Goal: Register for event/course

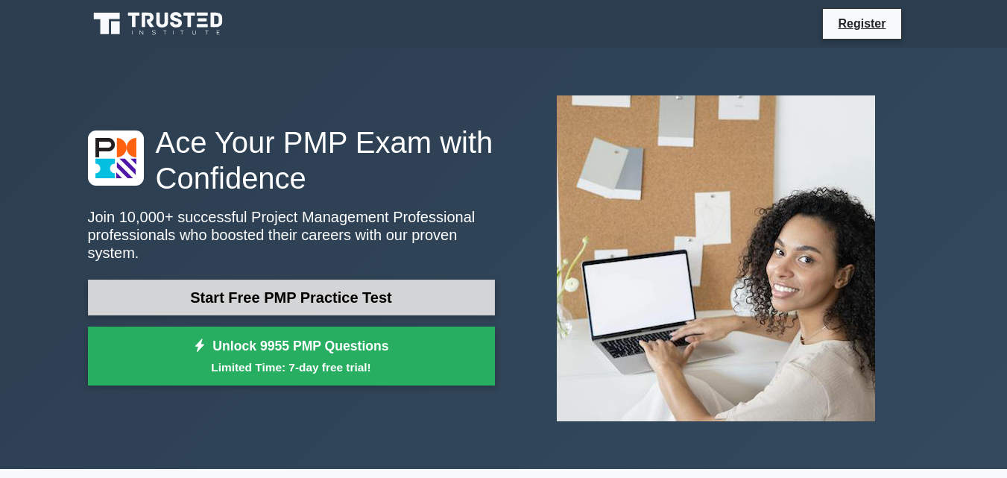
click at [222, 288] on link "Start Free PMP Practice Test" at bounding box center [291, 297] width 407 height 36
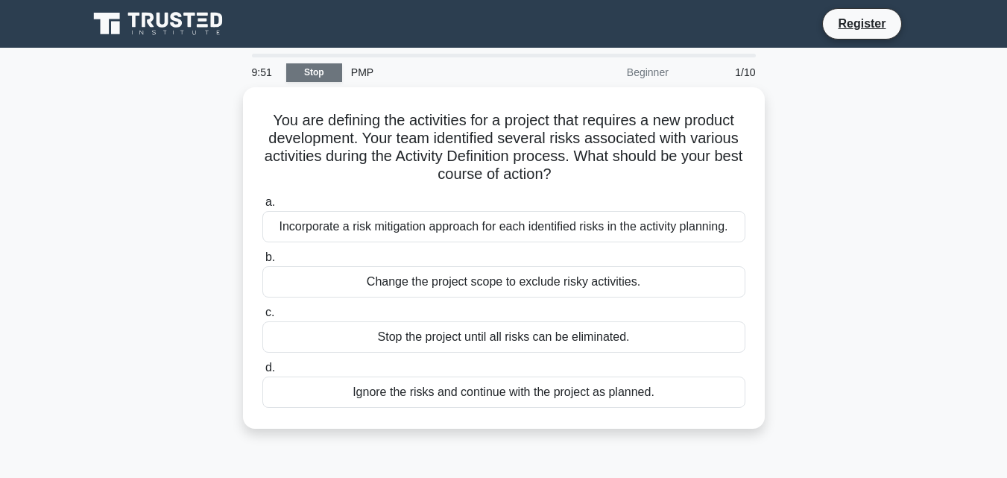
click at [323, 72] on link "Stop" at bounding box center [314, 72] width 56 height 19
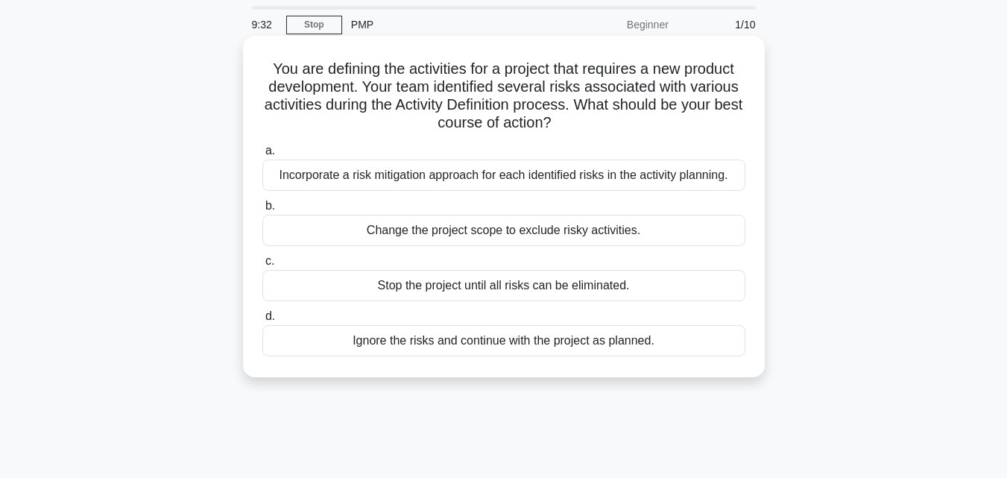
scroll to position [75, 0]
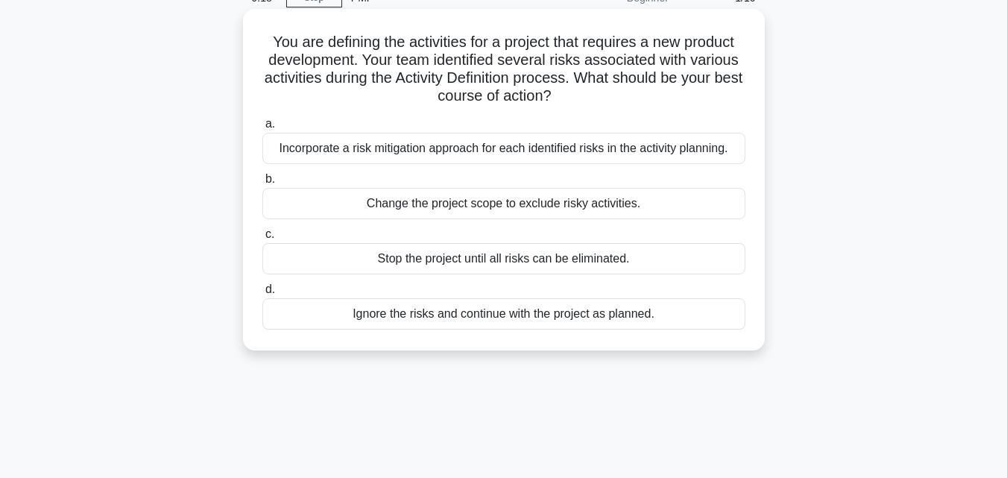
click at [330, 158] on div "Incorporate a risk mitigation approach for each identified risks in the activit…" at bounding box center [503, 148] width 483 height 31
click at [262, 129] on input "a. Incorporate a risk mitigation approach for each identified risks in the acti…" at bounding box center [262, 124] width 0 height 10
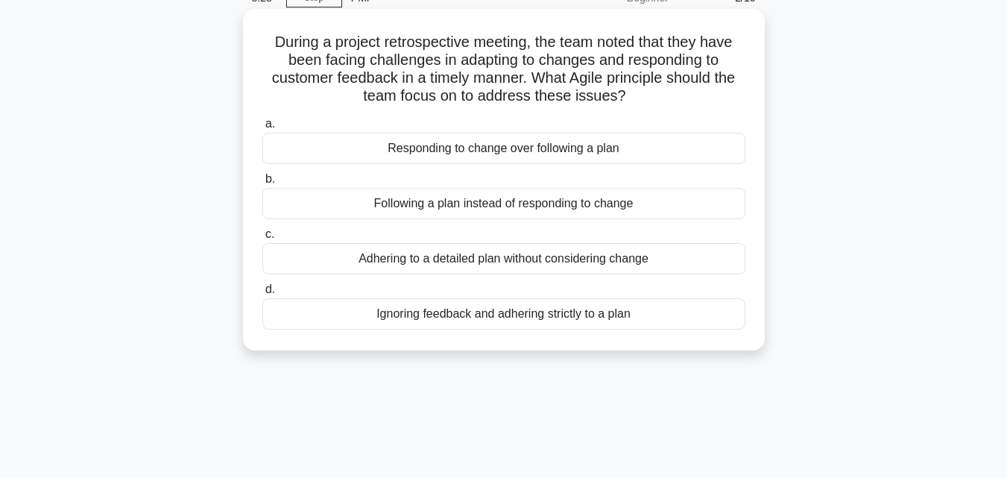
click at [550, 156] on div "Responding to change over following a plan" at bounding box center [503, 148] width 483 height 31
click at [262, 129] on input "a. Responding to change over following a plan" at bounding box center [262, 124] width 0 height 10
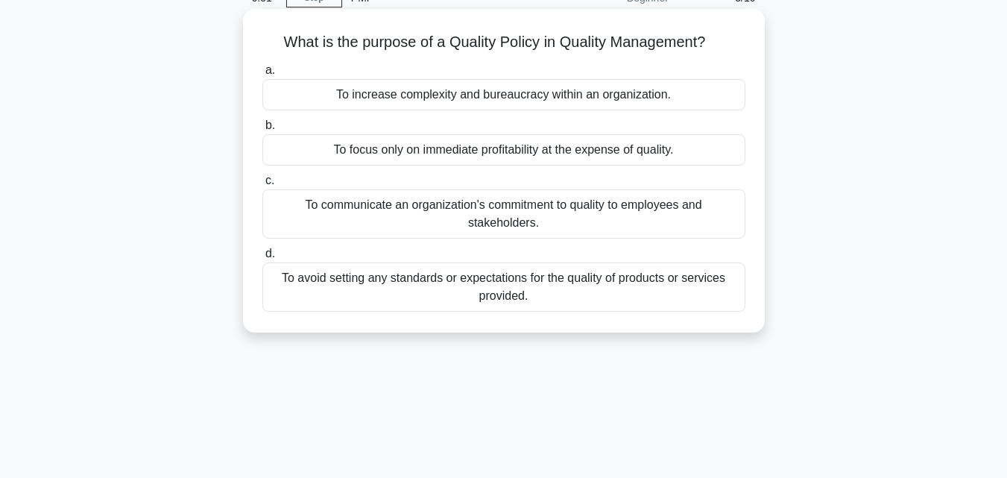
click at [514, 212] on div "To communicate an organization's commitment to quality to employees and stakeho…" at bounding box center [503, 213] width 483 height 49
click at [262, 186] on input "c. To communicate an organization's commitment to quality to employees and stak…" at bounding box center [262, 181] width 0 height 10
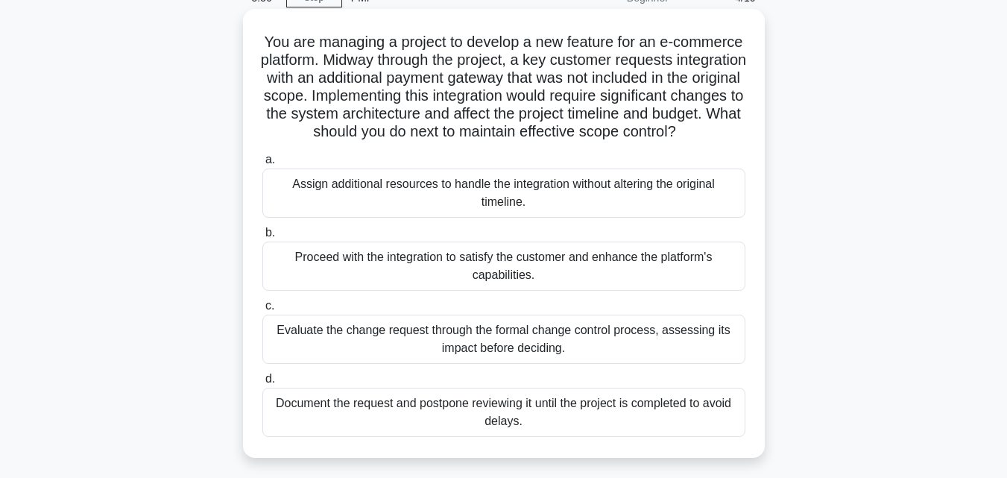
scroll to position [149, 0]
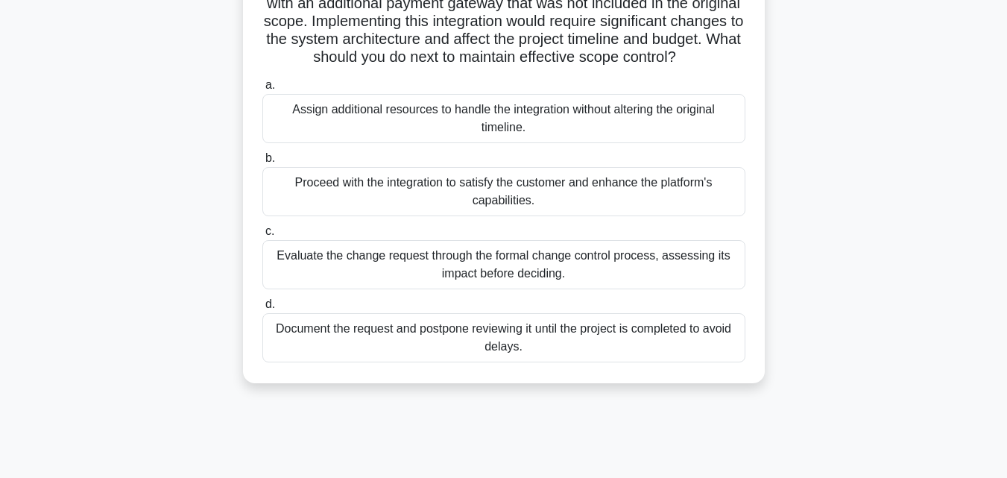
click at [610, 289] on div "Evaluate the change request through the formal change control process, assessin…" at bounding box center [503, 264] width 483 height 49
click at [262, 236] on input "c. Evaluate the change request through the formal change control process, asses…" at bounding box center [262, 232] width 0 height 10
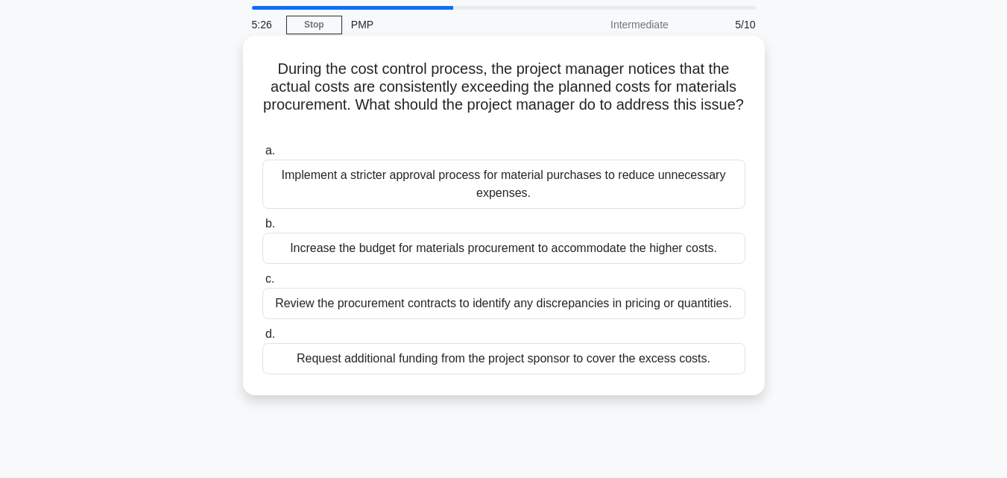
scroll to position [75, 0]
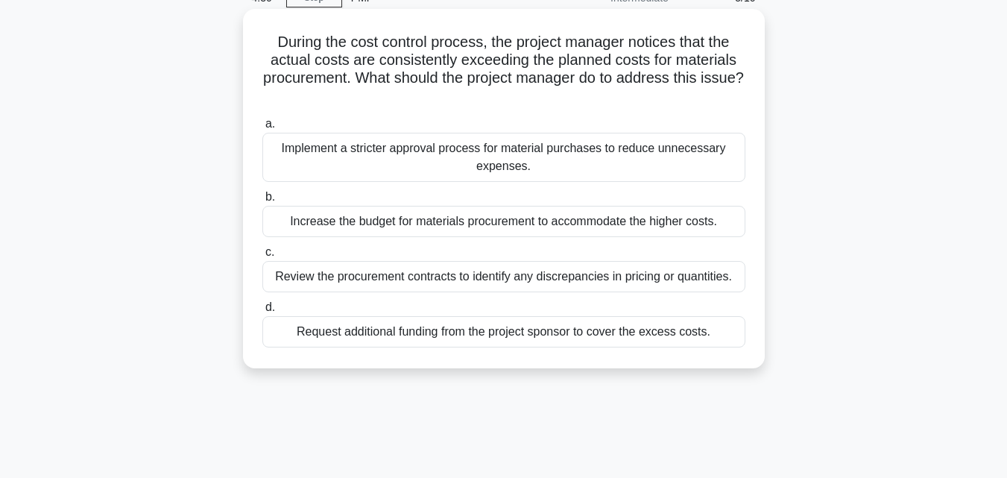
click at [357, 279] on div "Review the procurement contracts to identify any discrepancies in pricing or qu…" at bounding box center [503, 276] width 483 height 31
click at [262, 257] on input "c. Review the procurement contracts to identify any discrepancies in pricing or…" at bounding box center [262, 252] width 0 height 10
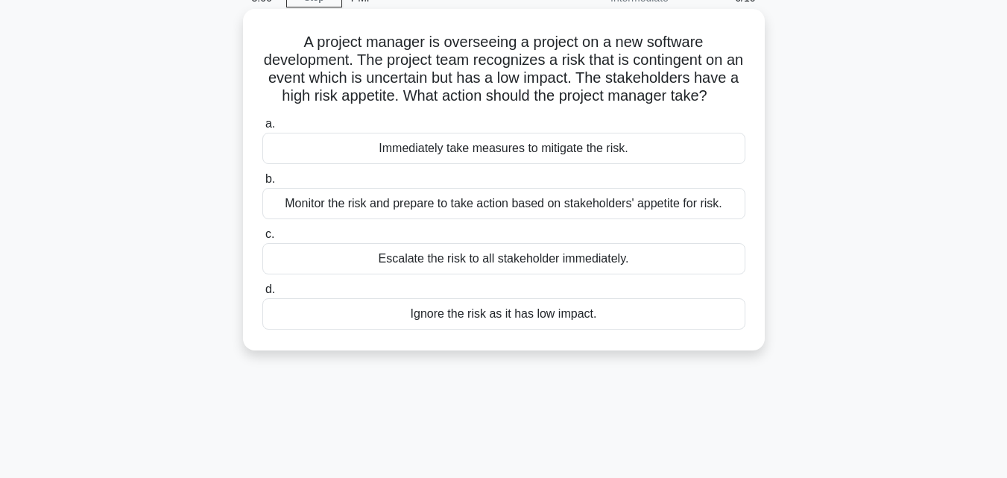
click at [701, 219] on div "Monitor the risk and prepare to take action based on stakeholders' appetite for…" at bounding box center [503, 203] width 483 height 31
click at [262, 184] on input "b. Monitor the risk and prepare to take action based on stakeholders' appetite …" at bounding box center [262, 179] width 0 height 10
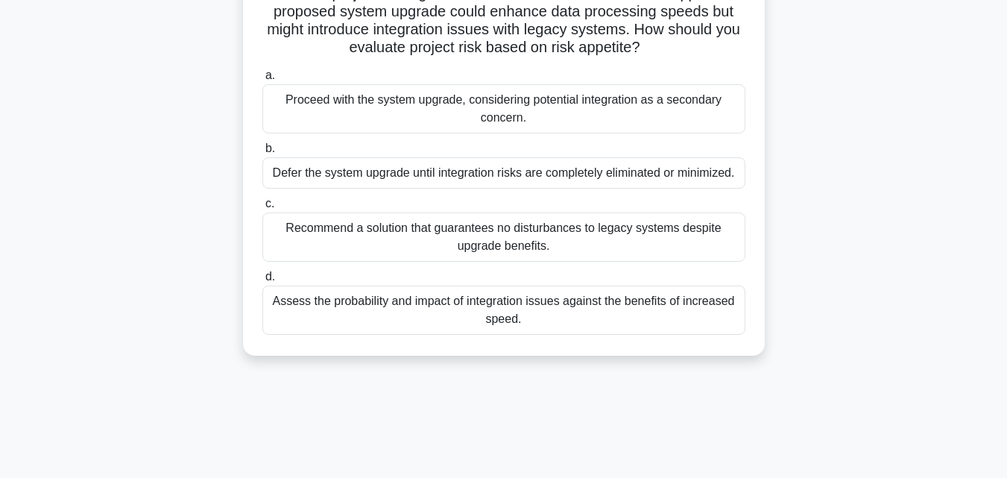
scroll to position [149, 0]
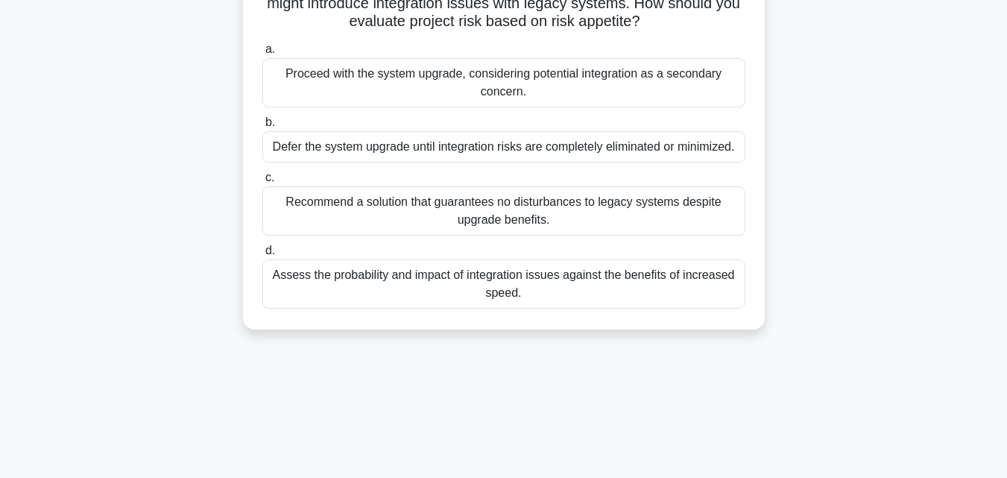
click at [606, 285] on div "Assess the probability and impact of integration issues against the benefits of…" at bounding box center [503, 283] width 483 height 49
click at [262, 256] on input "d. Assess the probability and impact of integration issues against the benefits…" at bounding box center [262, 251] width 0 height 10
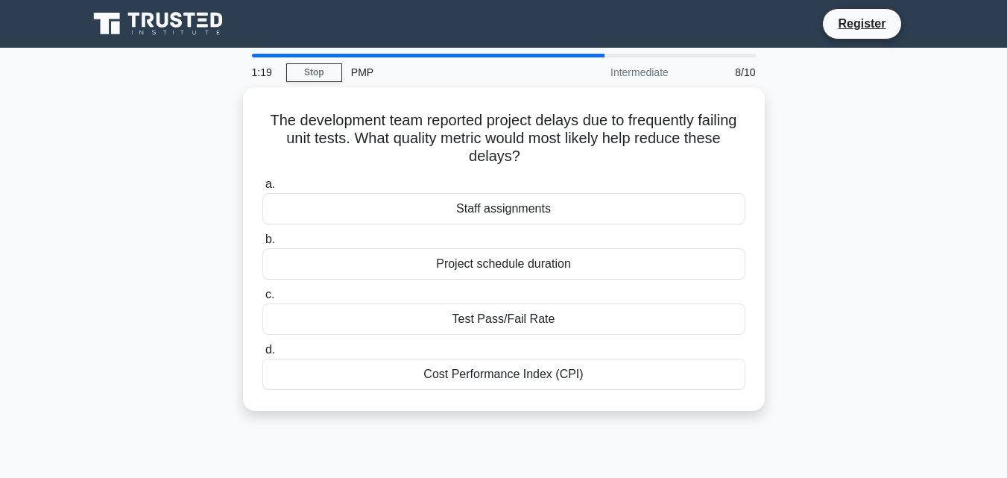
scroll to position [75, 0]
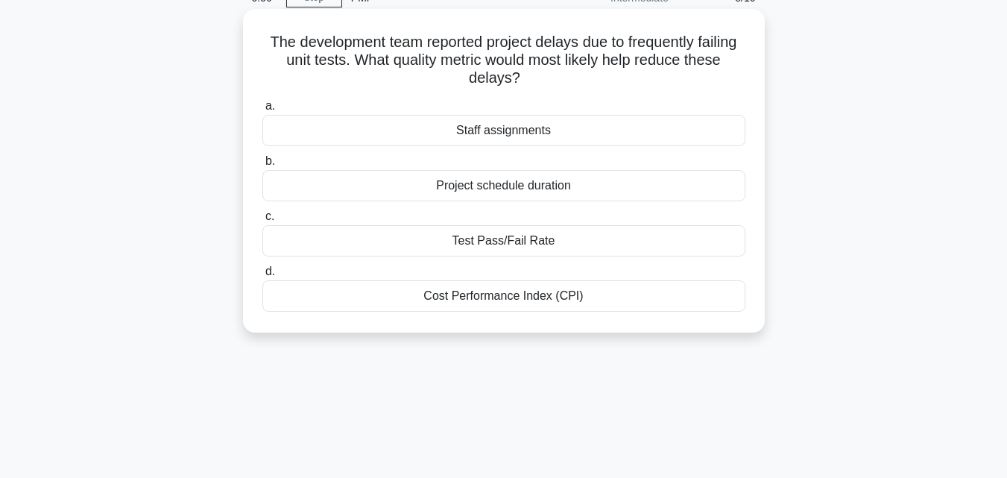
click at [646, 239] on div "Test Pass/Fail Rate" at bounding box center [503, 240] width 483 height 31
click at [262, 221] on input "c. Test Pass/Fail Rate" at bounding box center [262, 217] width 0 height 10
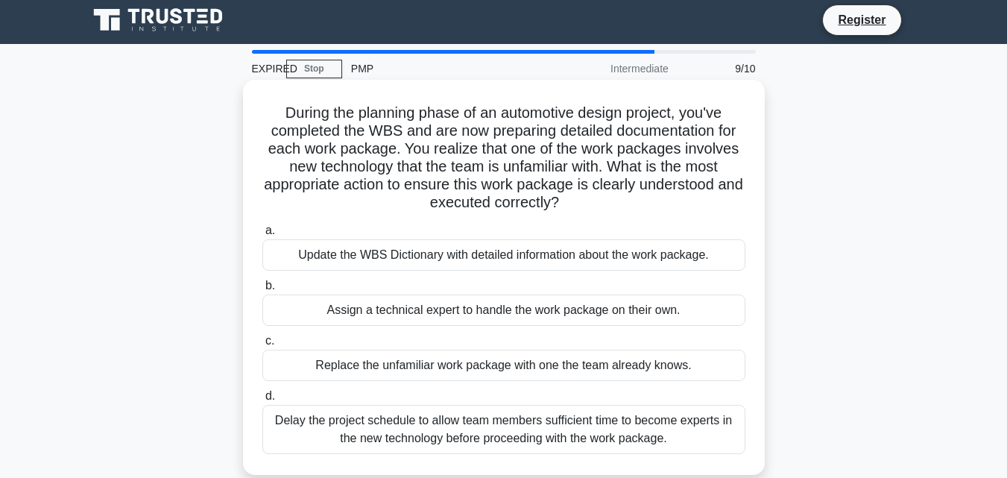
scroll to position [0, 0]
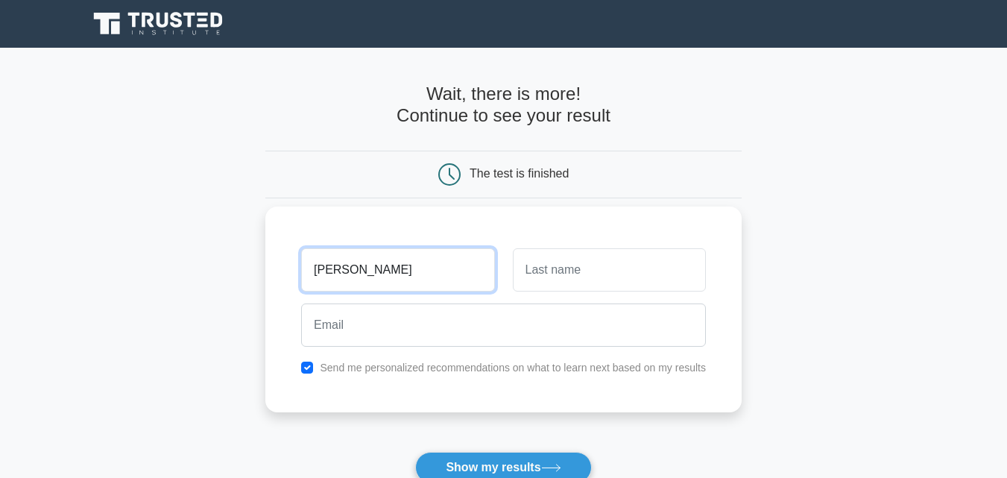
click at [424, 281] on input "siva" at bounding box center [397, 269] width 193 height 43
type input "[PERSON_NAME]"
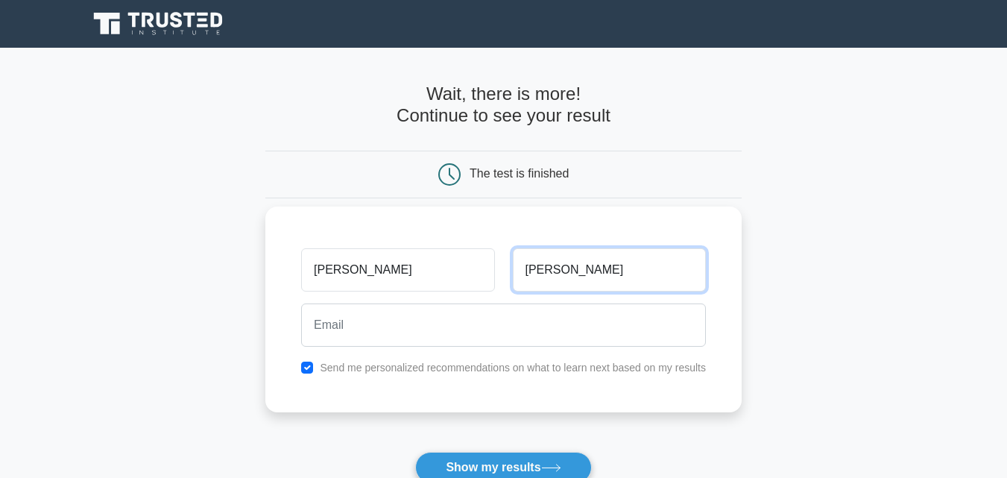
type input "Bandaru"
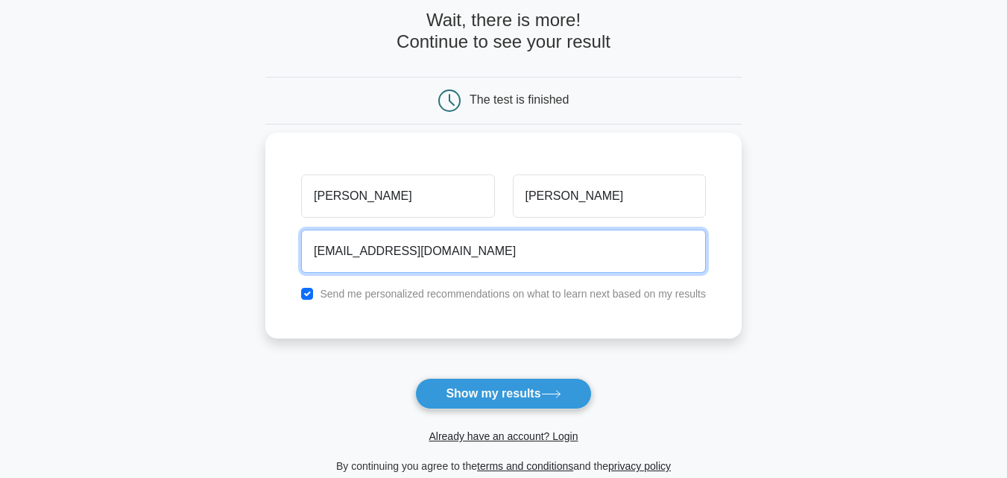
scroll to position [75, 0]
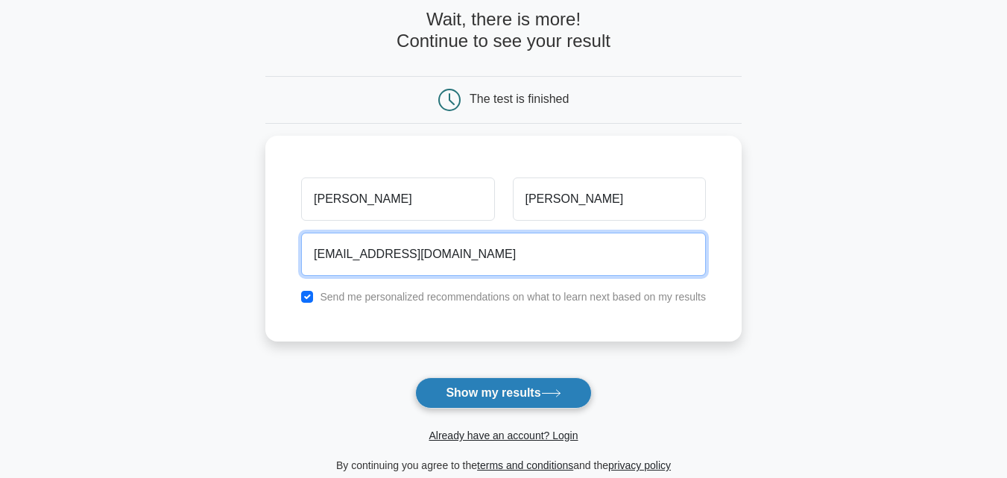
type input "sivasankar060493@gmail.com"
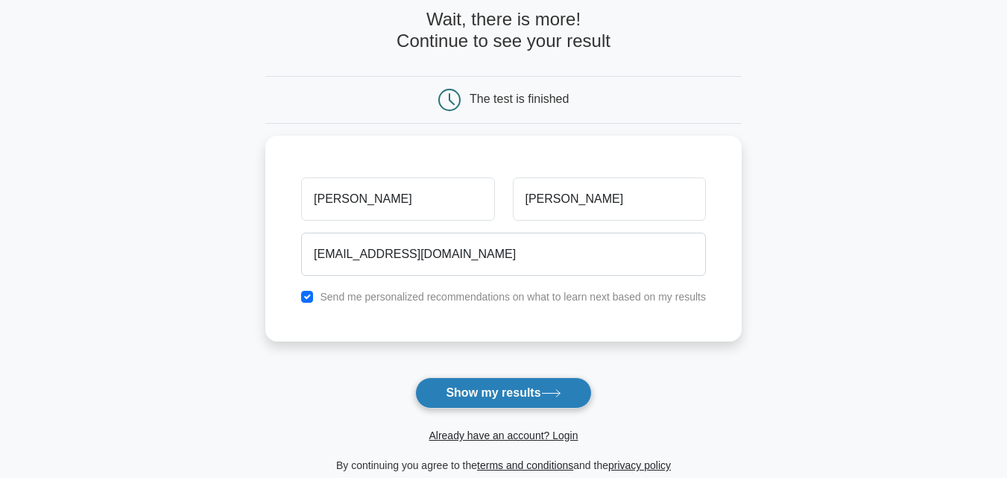
click at [528, 399] on button "Show my results" at bounding box center [503, 392] width 176 height 31
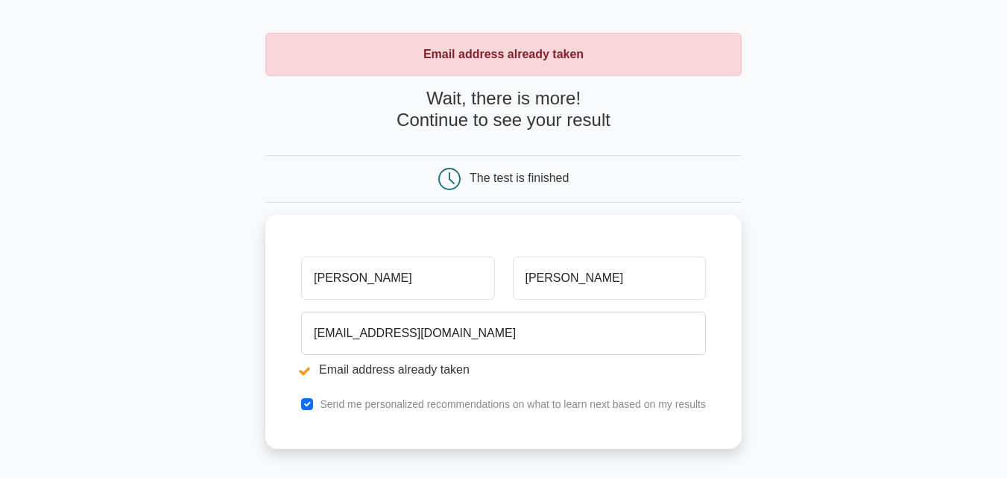
scroll to position [75, 0]
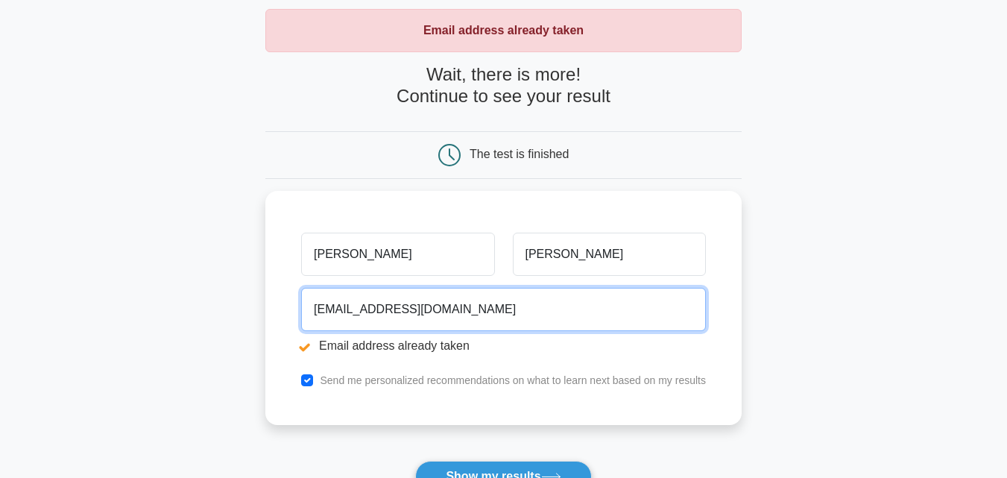
click at [554, 307] on input "[EMAIL_ADDRESS][DOMAIN_NAME]" at bounding box center [503, 309] width 405 height 43
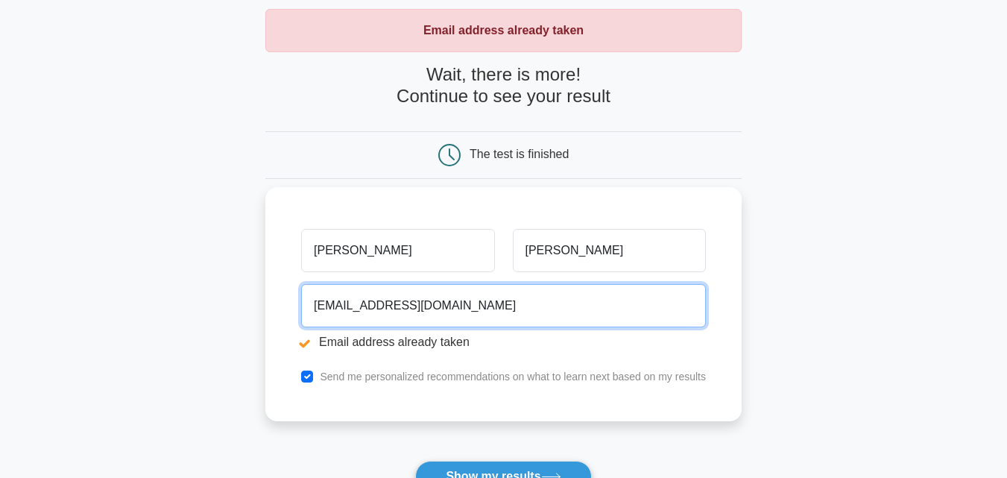
click at [401, 309] on input "[EMAIL_ADDRESS][DOMAIN_NAME]" at bounding box center [503, 305] width 405 height 43
type input "m"
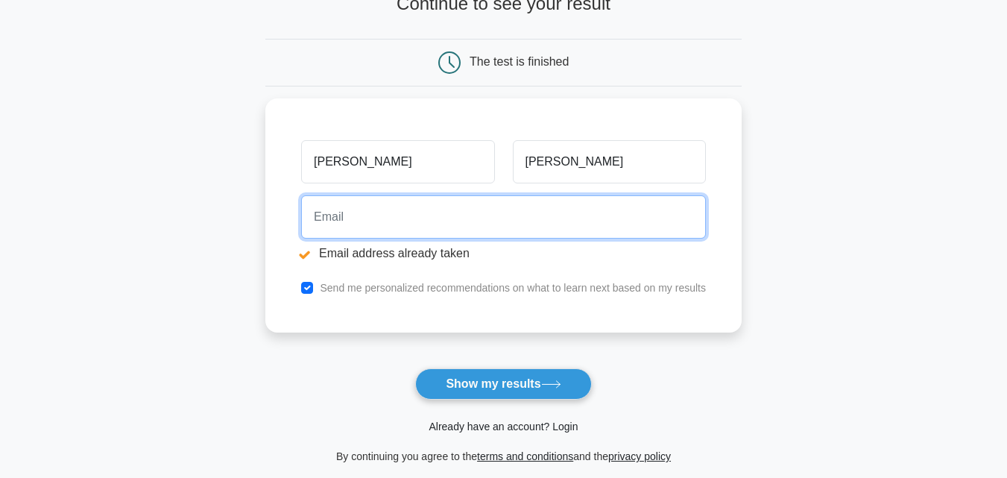
scroll to position [132, 0]
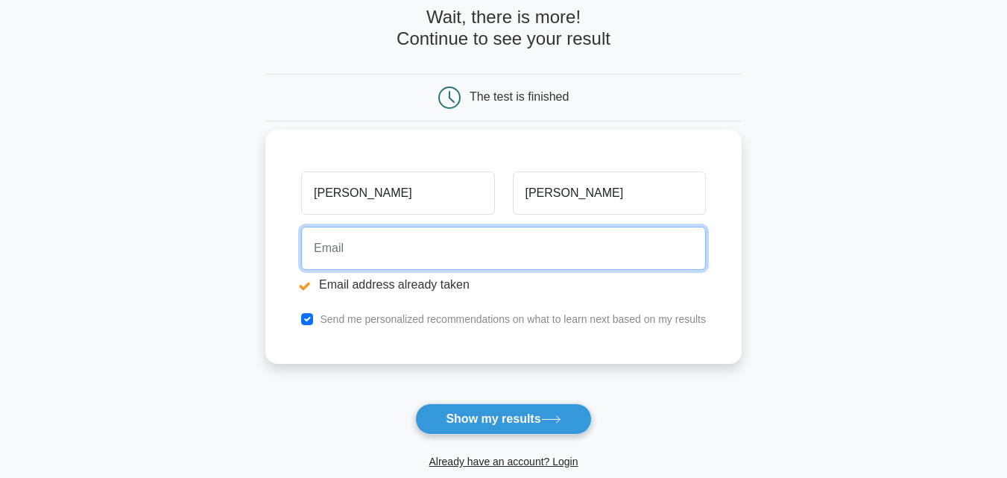
click at [446, 249] on input "email" at bounding box center [503, 248] width 405 height 43
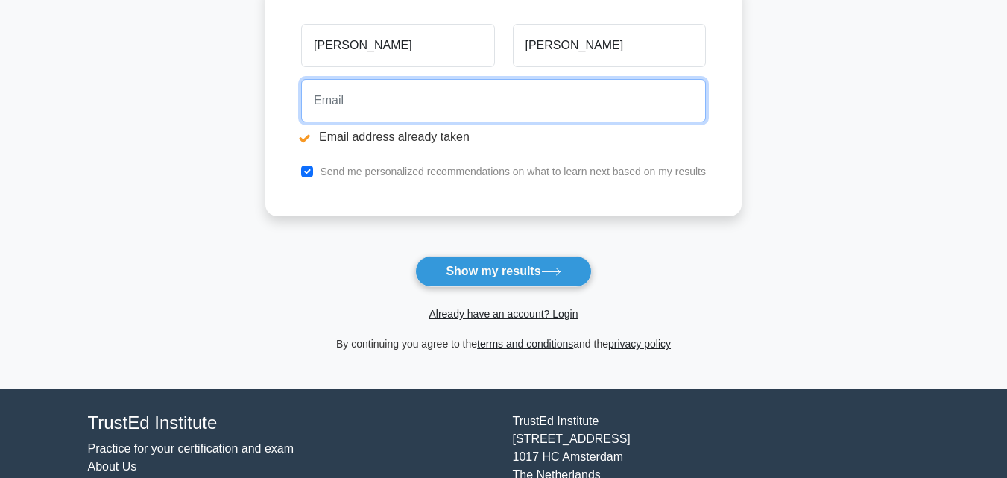
scroll to position [281, 0]
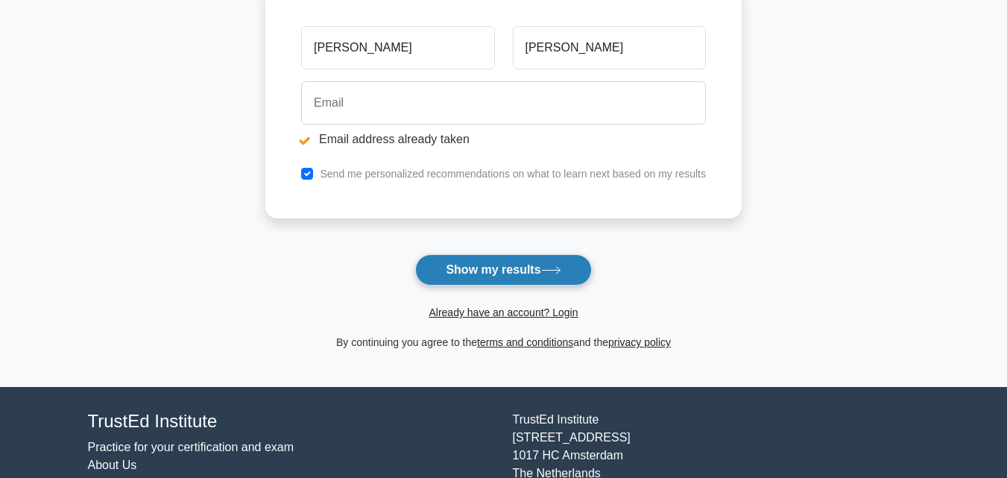
click at [528, 277] on button "Show my results" at bounding box center [503, 269] width 176 height 31
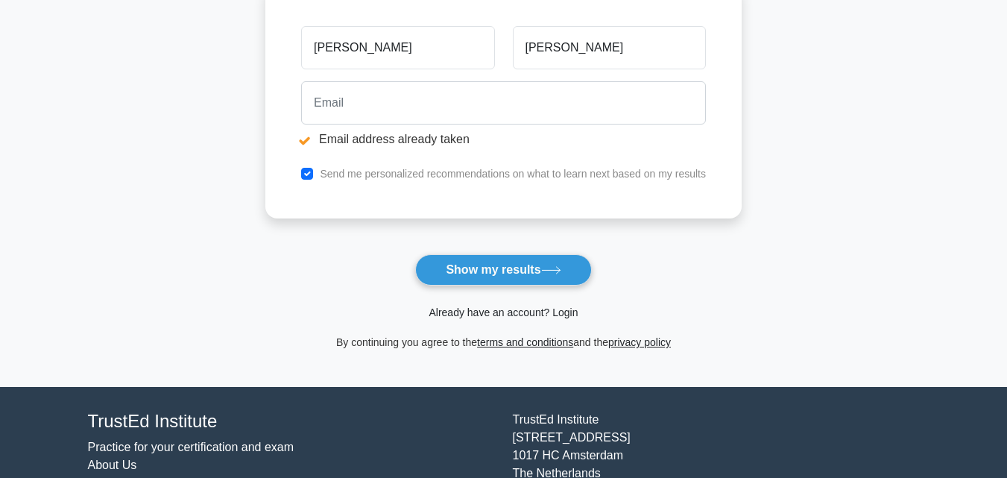
click at [528, 314] on link "Already have an account? Login" at bounding box center [503, 312] width 149 height 12
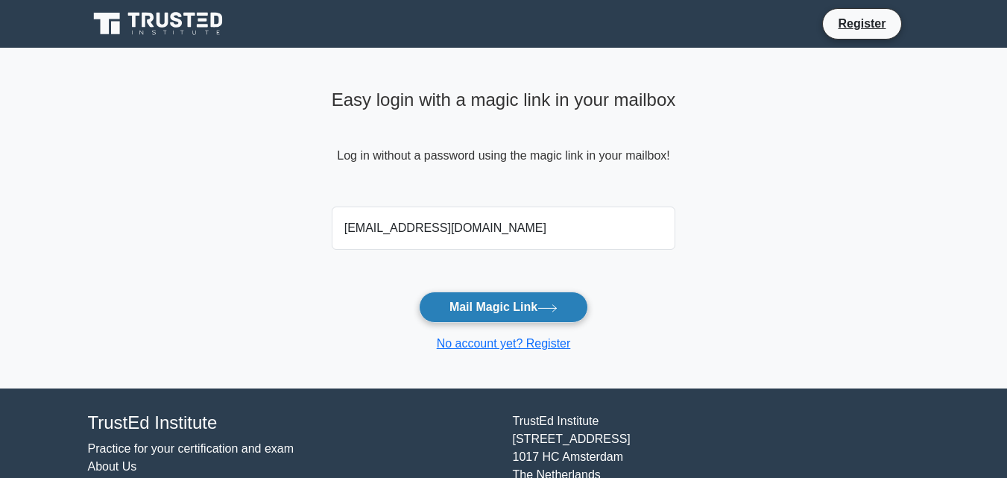
type input "[EMAIL_ADDRESS][DOMAIN_NAME]"
click at [569, 303] on button "Mail Magic Link" at bounding box center [503, 306] width 169 height 31
